Goal: Complete application form: Complete application form

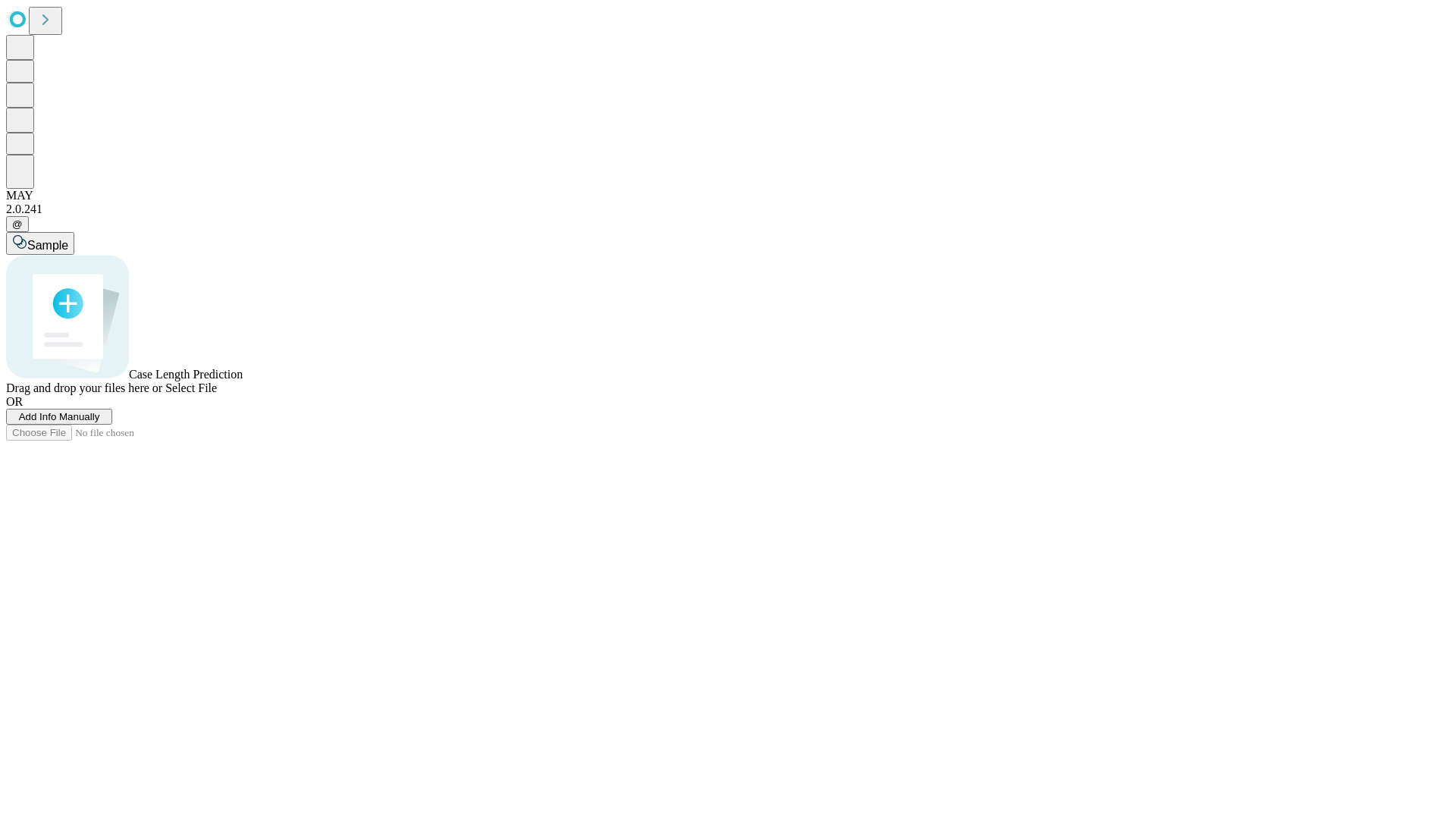
click at [100, 422] on span "Add Info Manually" at bounding box center [59, 416] width 81 height 11
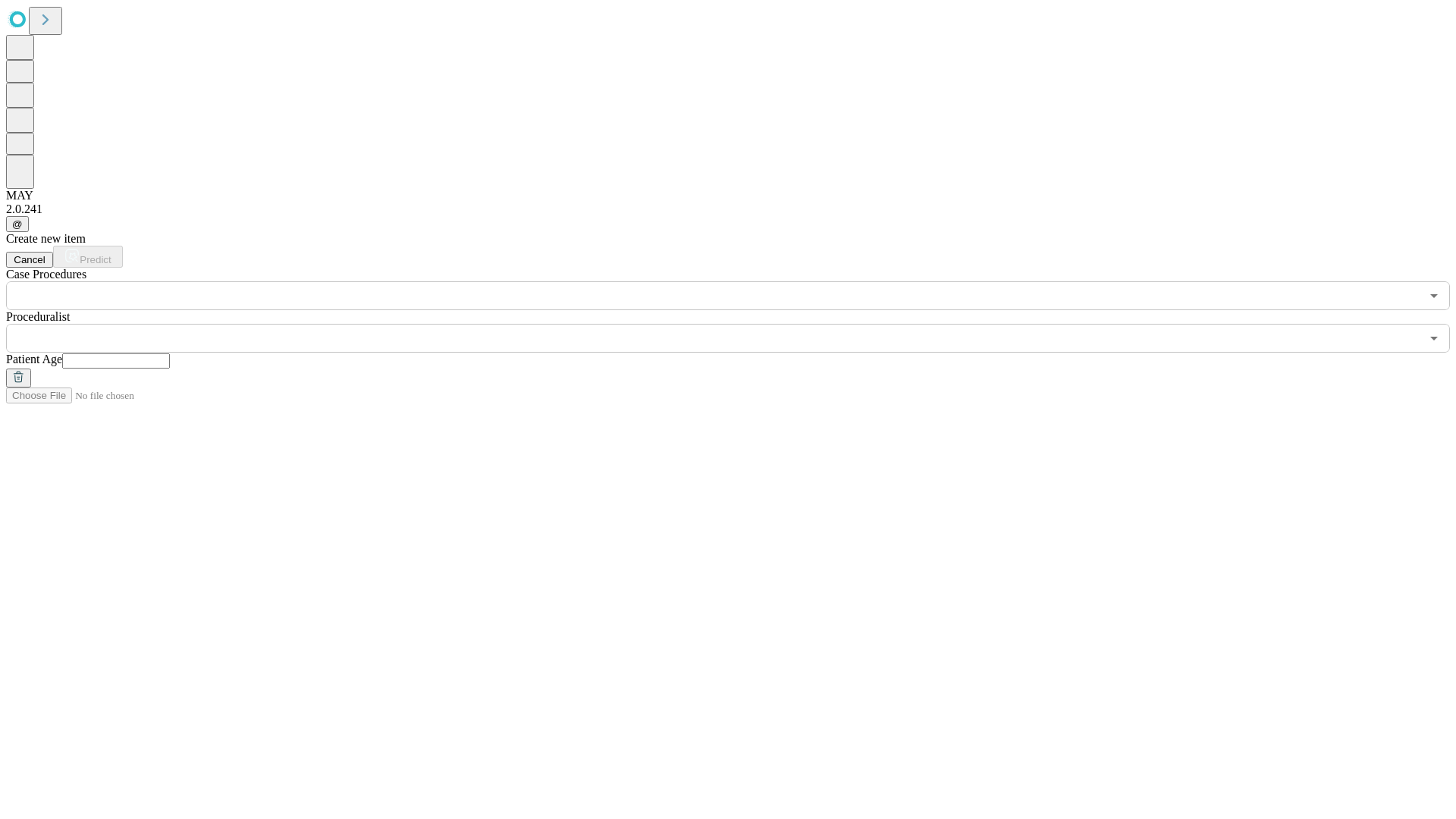
click at [169, 354] on input "text" at bounding box center [116, 361] width 107 height 15
type input "**"
click at [739, 324] on input "text" at bounding box center [714, 338] width 1414 height 29
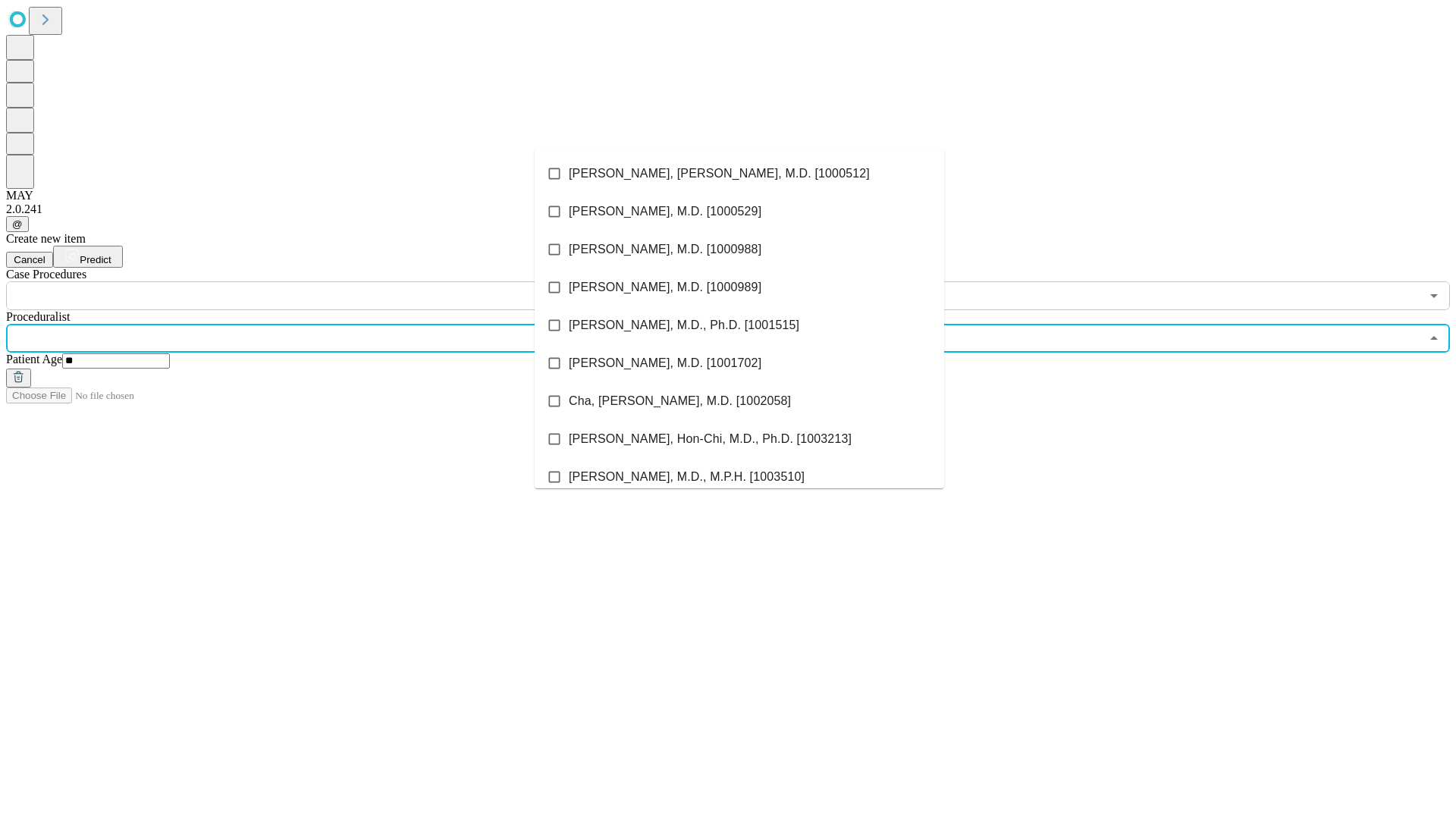
click at [740, 174] on li "[PERSON_NAME], [PERSON_NAME], M.D. [1000512]" at bounding box center [739, 173] width 409 height 38
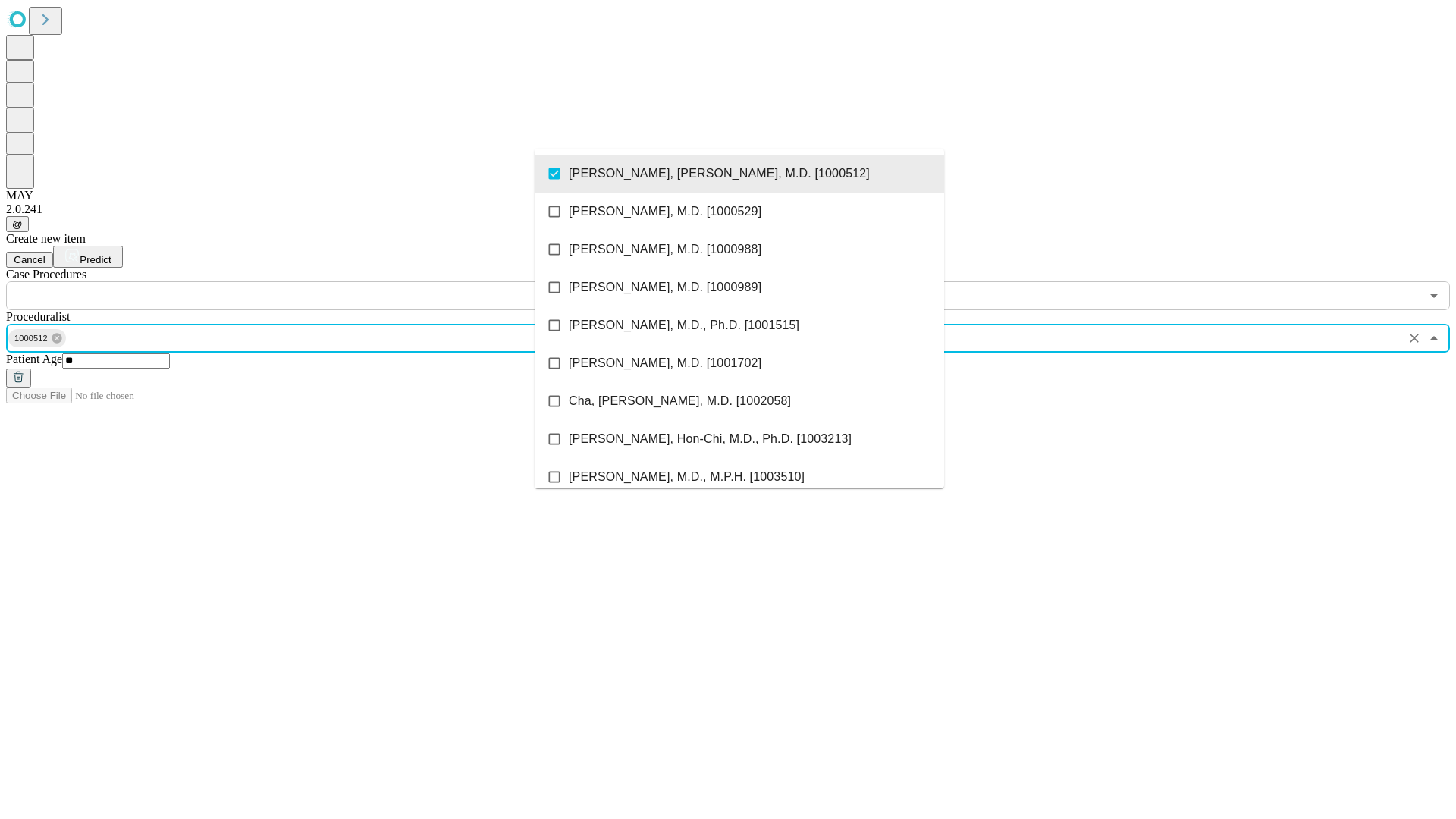
click at [318, 281] on input "text" at bounding box center [714, 295] width 1414 height 29
